Goal: Information Seeking & Learning: Check status

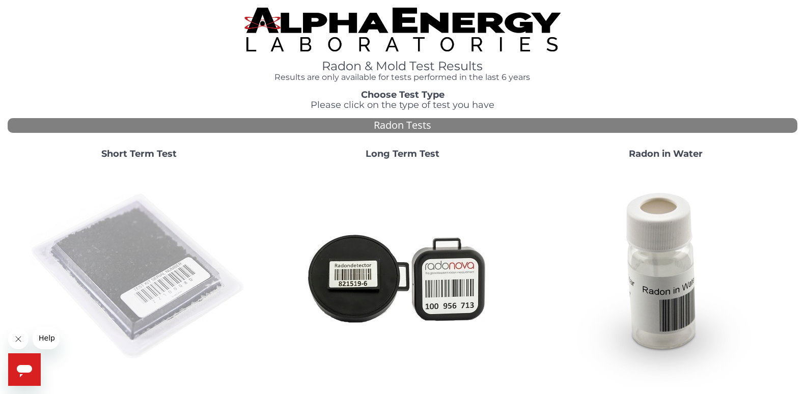
click at [132, 283] on img at bounding box center [139, 277] width 219 height 219
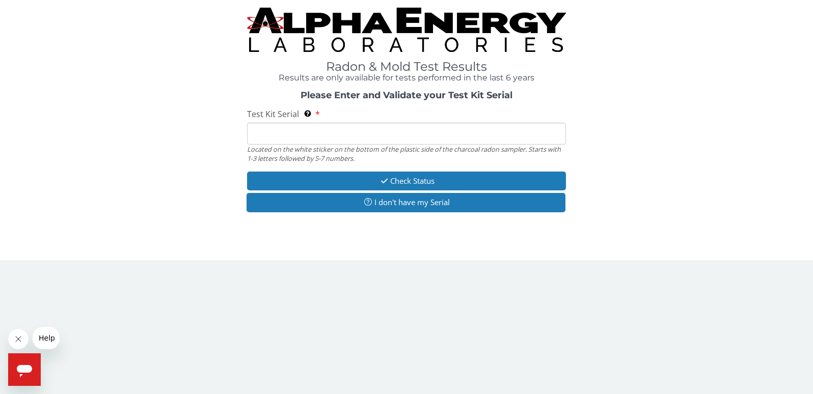
click at [265, 133] on input "Test Kit Serial Located on the white sticker on the bottom of the plastic side …" at bounding box center [406, 134] width 319 height 22
type input "FE418078"
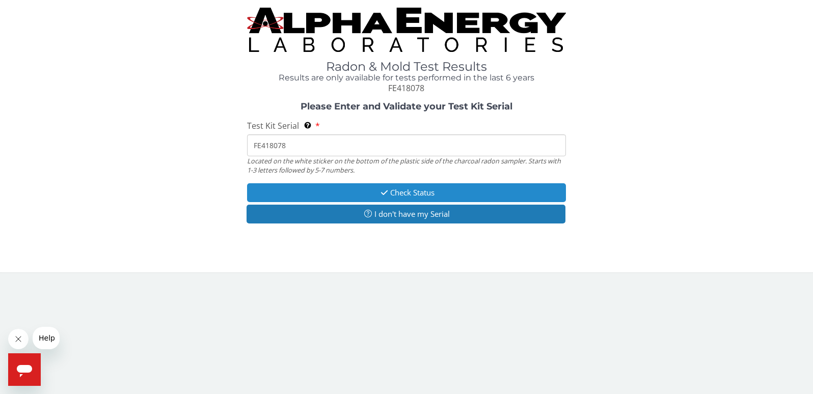
click at [422, 190] on button "Check Status" at bounding box center [406, 192] width 319 height 19
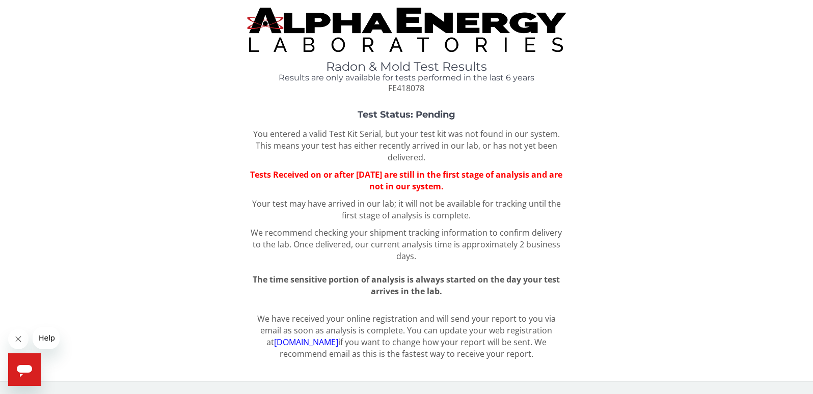
click at [26, 369] on icon "Open messaging window" at bounding box center [24, 371] width 15 height 12
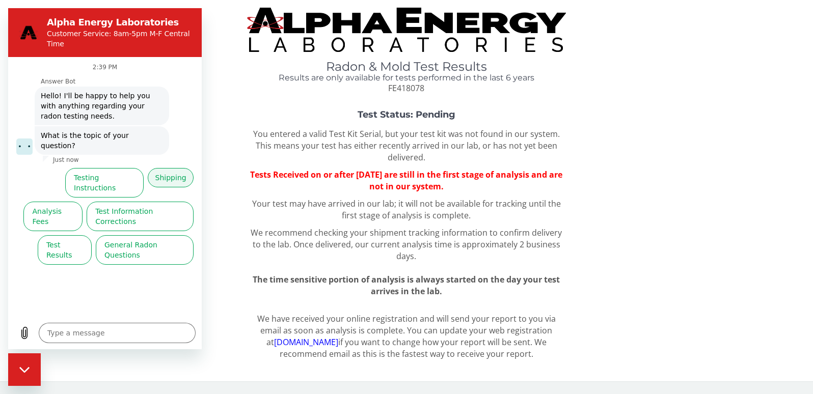
click at [172, 168] on button "Shipping" at bounding box center [171, 177] width 46 height 19
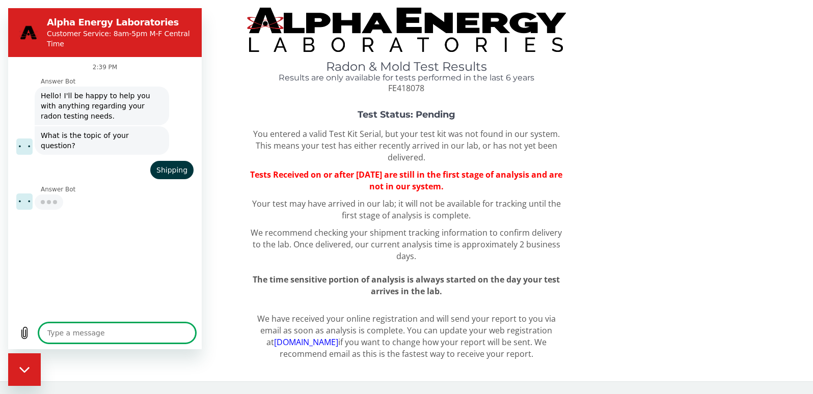
type textarea "x"
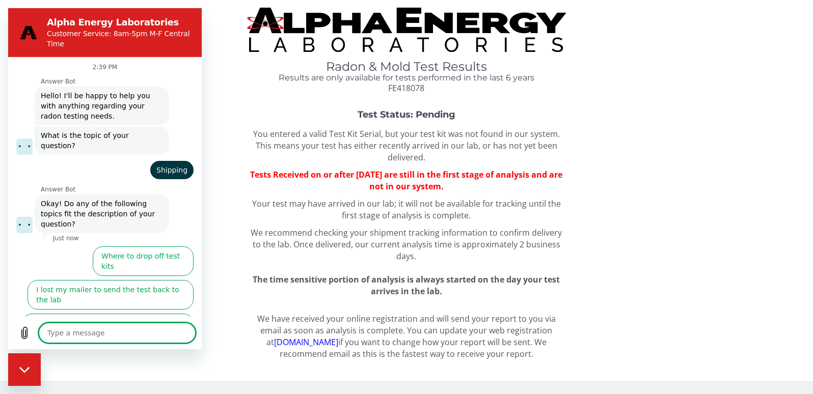
click at [62, 333] on textarea at bounding box center [117, 333] width 157 height 20
type textarea "c"
type textarea "x"
type textarea "ca"
type textarea "x"
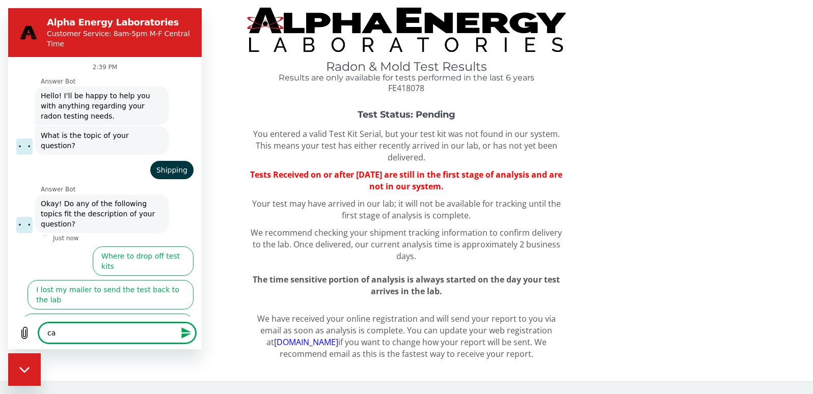
type textarea "can"
type textarea "x"
type textarea "can"
type textarea "x"
